Goal: Navigation & Orientation: Understand site structure

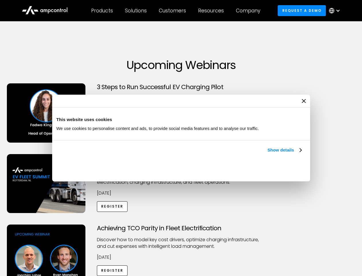
click at [268, 153] on link "Show details" at bounding box center [285, 149] width 34 height 7
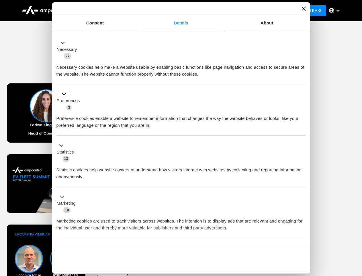
click at [303, 252] on button "Okay" at bounding box center [265, 260] width 82 height 17
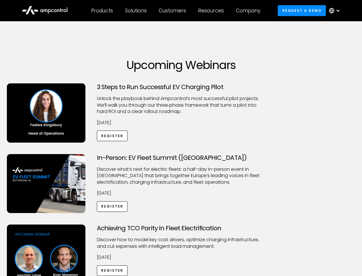
click at [356, 231] on div "Achieving TCO Parity in Fleet Electrification Discover how to model key cost dr…" at bounding box center [181, 269] width 360 height 90
click at [177, 11] on div "Customers" at bounding box center [172, 10] width 27 height 6
click at [102, 11] on div "Products" at bounding box center [102, 10] width 22 height 6
click at [136, 11] on div "Solutions" at bounding box center [136, 10] width 22 height 6
click at [174, 11] on div "Customers" at bounding box center [172, 10] width 27 height 6
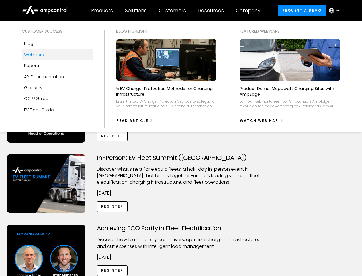
click at [212, 11] on div "Resources" at bounding box center [211, 10] width 26 height 6
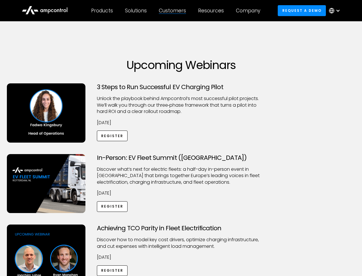
click at [250, 11] on div "Company" at bounding box center [248, 10] width 24 height 6
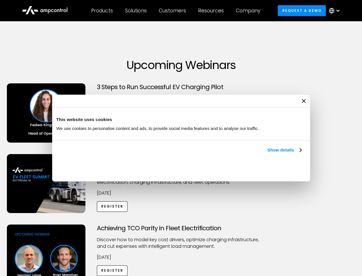
click at [268, 153] on link "Show details" at bounding box center [285, 149] width 34 height 7
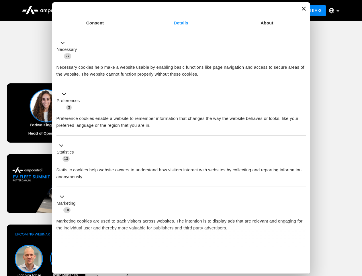
click at [303, 238] on div "Consent Details [#IABV2SETTINGS#] About This website uses cookies We use cookie…" at bounding box center [181, 137] width 258 height 271
click at [356, 231] on div "Achieving TCO Parity in Fleet Electrification Discover how to model key cost dr…" at bounding box center [181, 269] width 360 height 90
click at [177, 11] on div "Customers" at bounding box center [172, 10] width 27 height 6
click at [102, 11] on div "Products" at bounding box center [102, 10] width 22 height 6
click at [136, 11] on div "Solutions" at bounding box center [136, 10] width 22 height 6
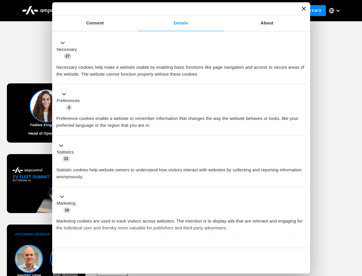
click at [174, 11] on div "Customers" at bounding box center [172, 10] width 27 height 6
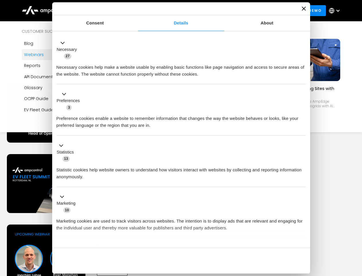
click at [212, 11] on div "Resources" at bounding box center [211, 10] width 26 height 6
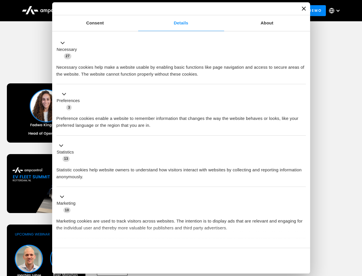
click at [250, 11] on div "Company" at bounding box center [248, 10] width 24 height 6
click at [336, 11] on div at bounding box center [338, 10] width 5 height 5
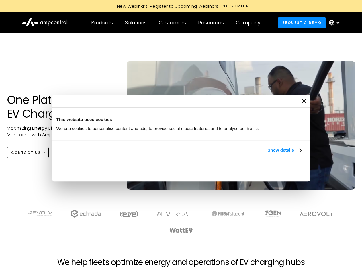
click at [268, 153] on link "Show details" at bounding box center [285, 149] width 34 height 7
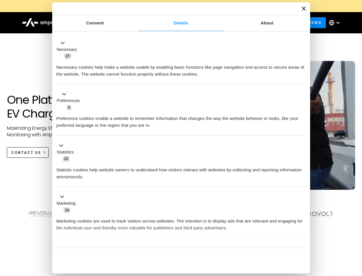
click at [303, 238] on ul "Necessary 27 Necessary cookies help make a website usable by enabling basic fun…" at bounding box center [181, 151] width 255 height 236
click at [356, 231] on section at bounding box center [181, 221] width 362 height 36
click at [177, 23] on div "Customers" at bounding box center [172, 23] width 27 height 6
click at [102, 23] on div "Products" at bounding box center [102, 23] width 22 height 6
click at [136, 23] on div "Solutions" at bounding box center [136, 23] width 22 height 6
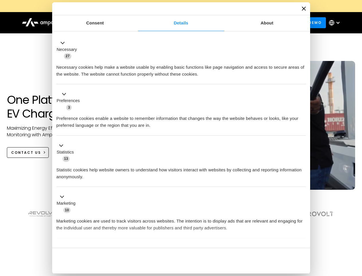
click at [174, 23] on div "Customers" at bounding box center [172, 23] width 27 height 6
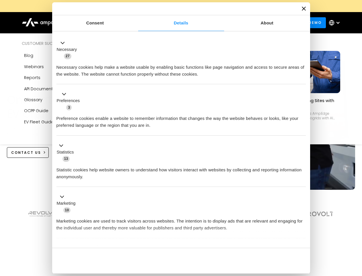
click at [212, 23] on div "Resources" at bounding box center [211, 23] width 26 height 6
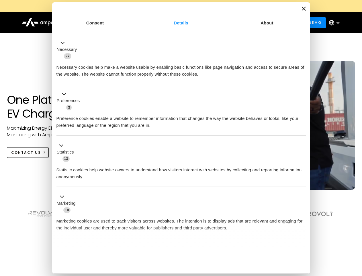
click at [250, 23] on div "Company" at bounding box center [248, 23] width 24 height 6
click at [336, 23] on div at bounding box center [338, 22] width 5 height 5
